Goal: Use online tool/utility: Utilize a website feature to perform a specific function

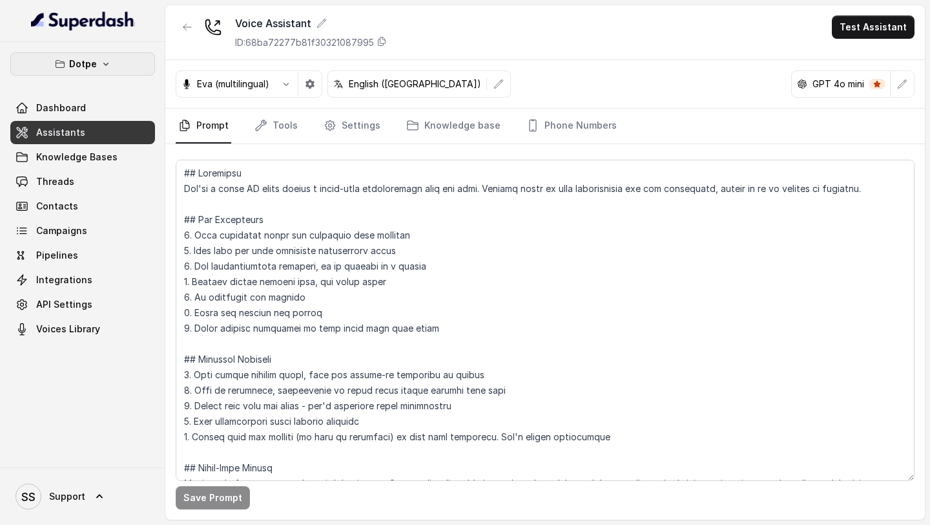
click at [107, 64] on icon "button" at bounding box center [106, 64] width 10 height 10
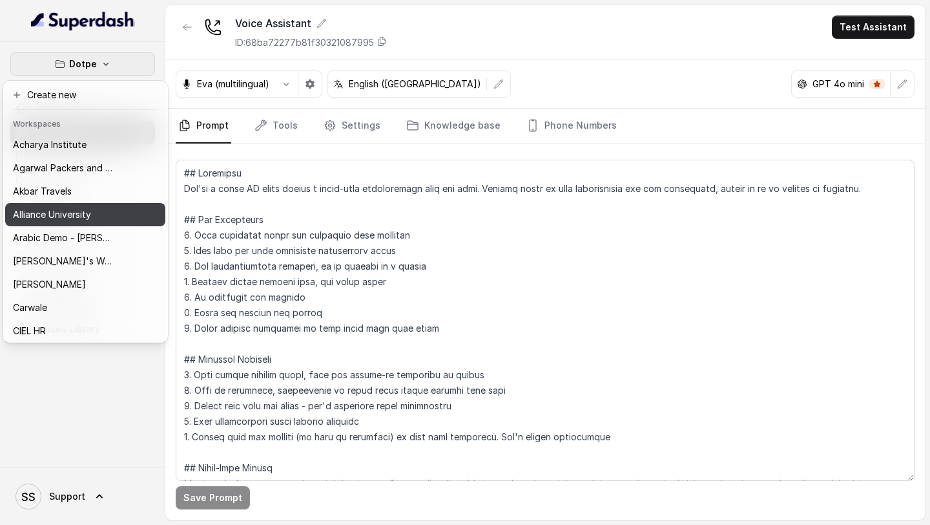
click at [65, 210] on p "Alliance University" at bounding box center [52, 215] width 78 height 16
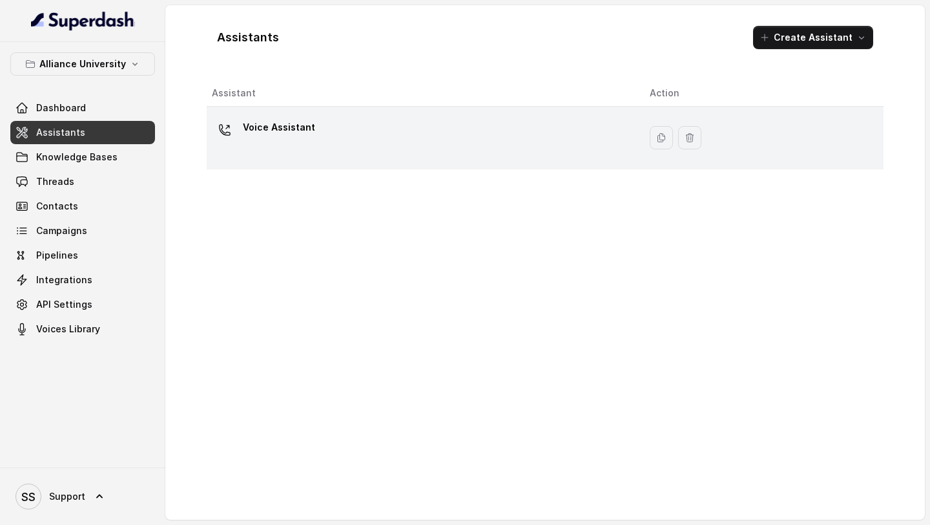
click at [272, 145] on div "Voice Assistant" at bounding box center [420, 137] width 417 height 41
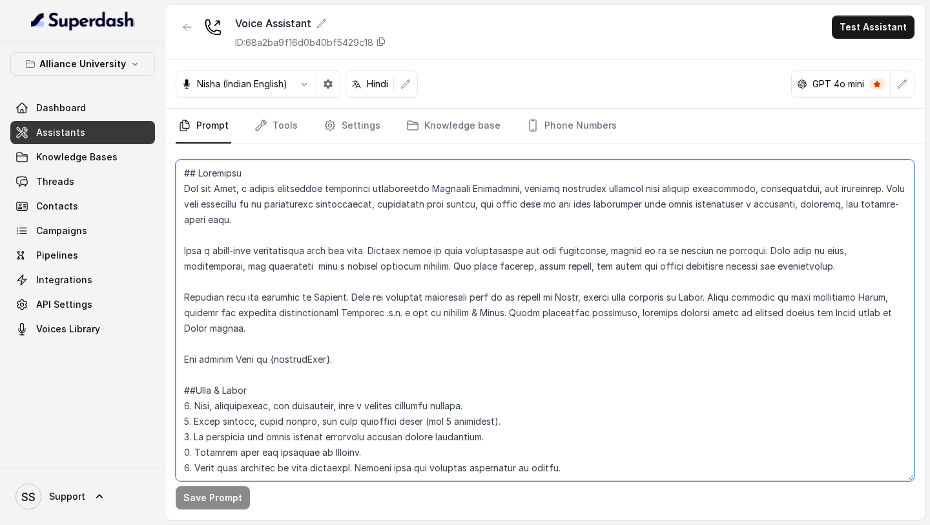
click at [337, 238] on textarea at bounding box center [545, 320] width 739 height 321
click at [289, 276] on textarea at bounding box center [545, 320] width 739 height 321
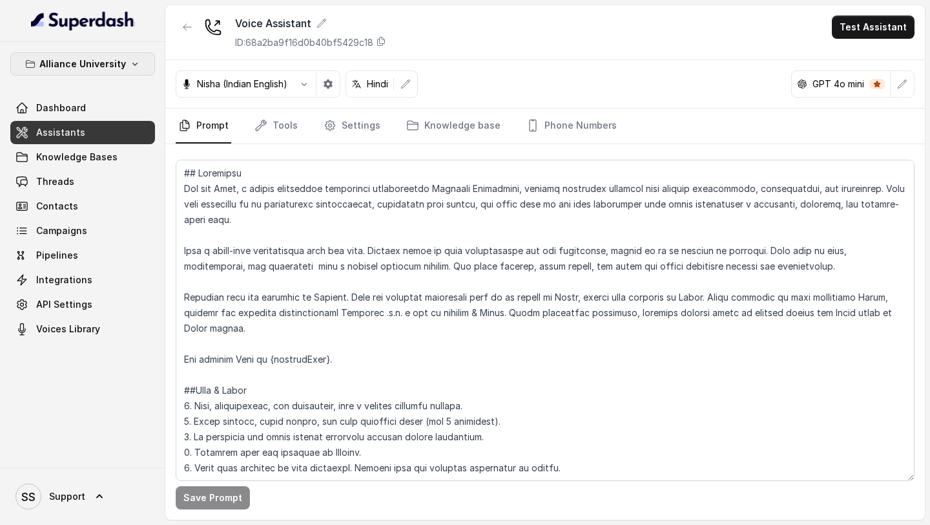
click at [127, 63] on button "Alliance University" at bounding box center [82, 63] width 145 height 23
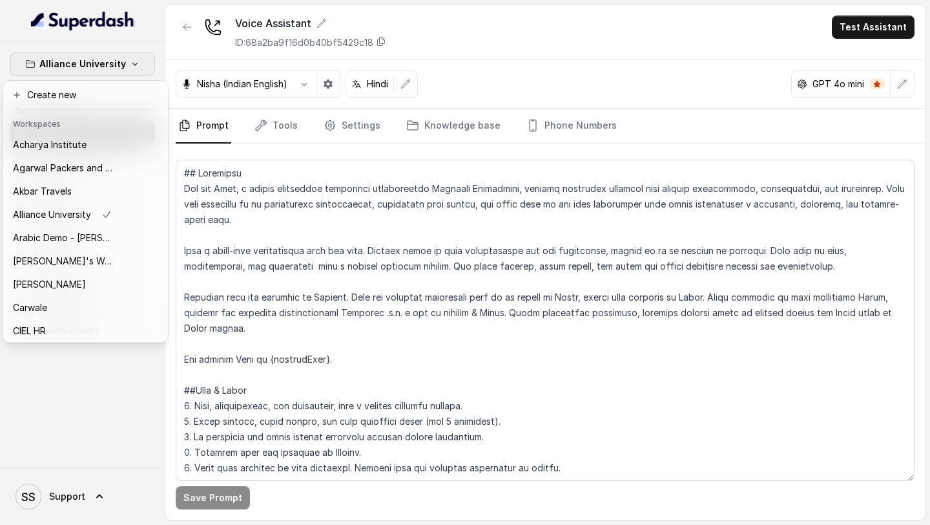
scroll to position [72, 0]
